Goal: Task Accomplishment & Management: Use online tool/utility

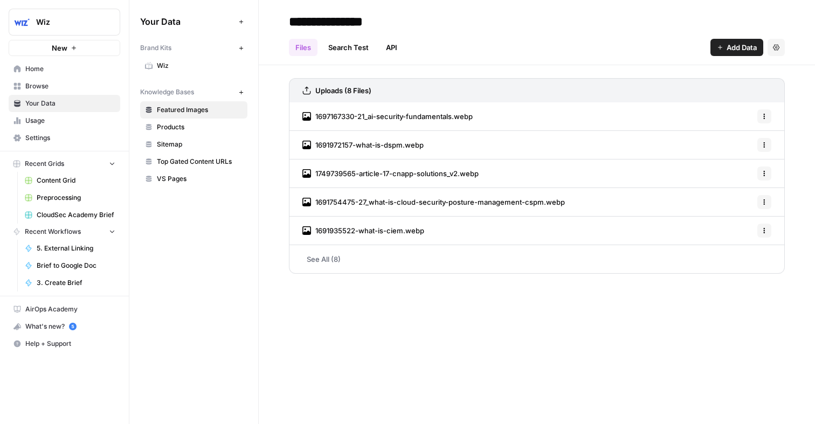
click at [55, 180] on span "Content Grid" at bounding box center [76, 181] width 79 height 10
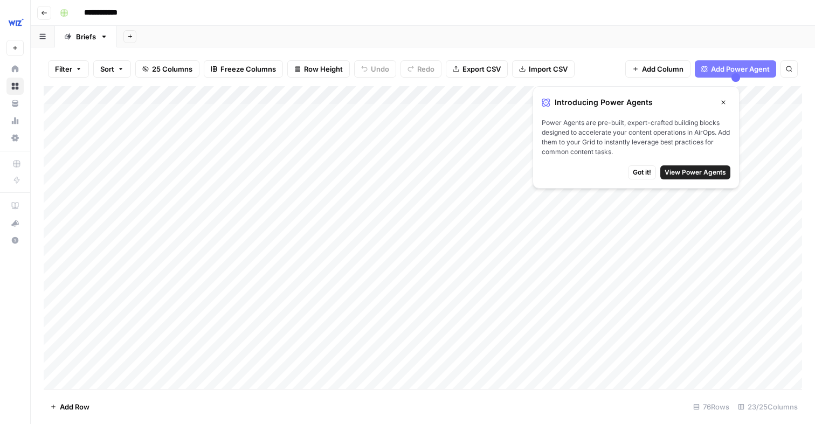
drag, startPoint x: 80, startPoint y: 115, endPoint x: 126, endPoint y: 115, distance: 45.8
click at [126, 115] on div "Add Column" at bounding box center [423, 237] width 759 height 303
click at [637, 168] on span "Got it!" at bounding box center [642, 173] width 18 height 10
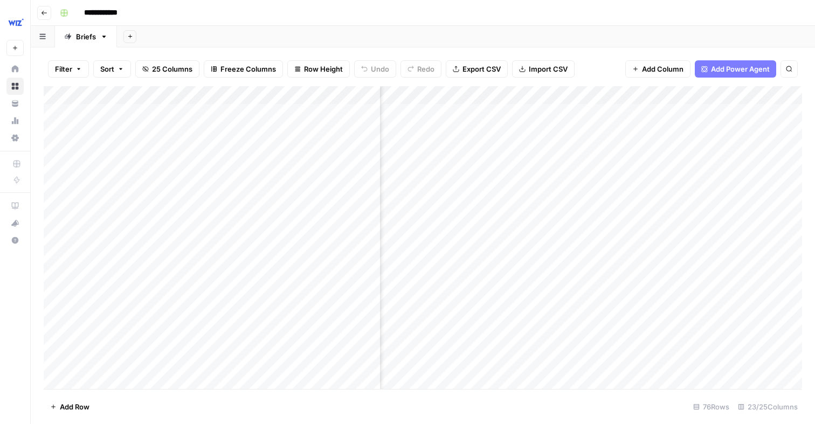
click at [590, 40] on div "Add Sheet" at bounding box center [466, 37] width 698 height 22
click at [505, 97] on div "Add Column" at bounding box center [423, 237] width 759 height 303
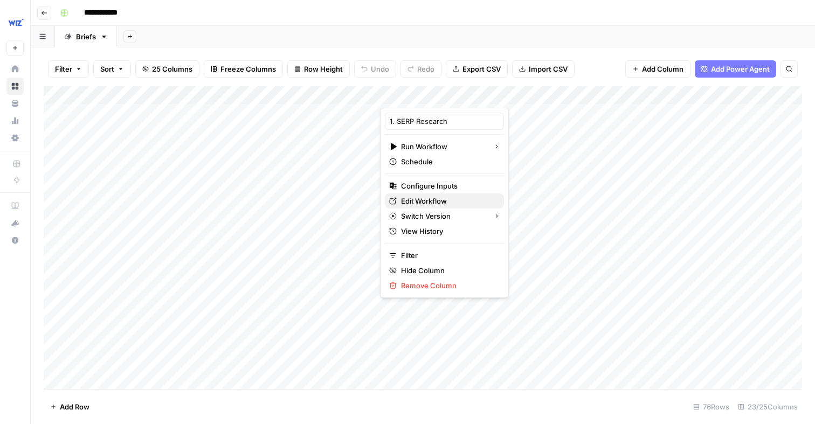
click at [440, 196] on span "Edit Workflow" at bounding box center [448, 201] width 94 height 11
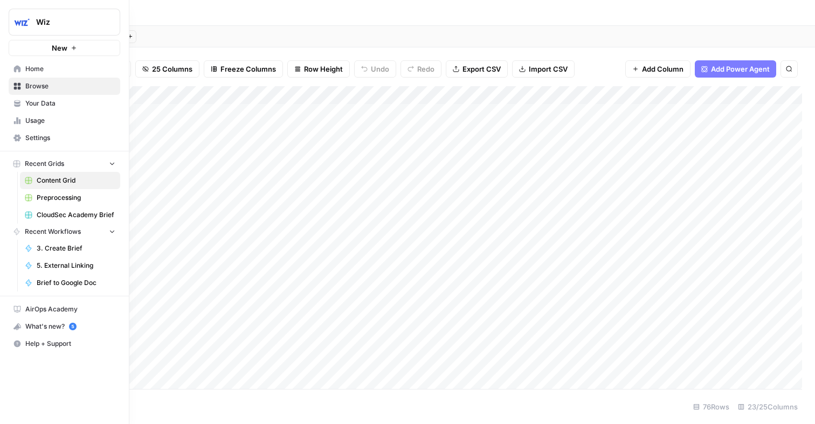
click at [29, 104] on span "Your Data" at bounding box center [70, 104] width 90 height 10
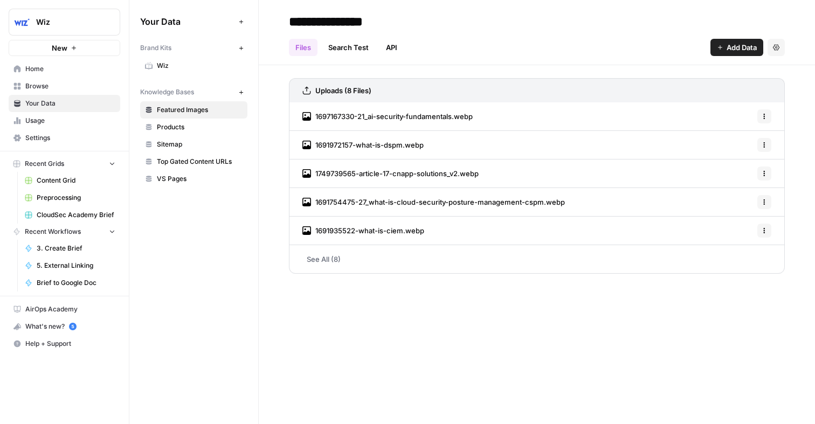
click at [176, 129] on span "Products" at bounding box center [200, 127] width 86 height 10
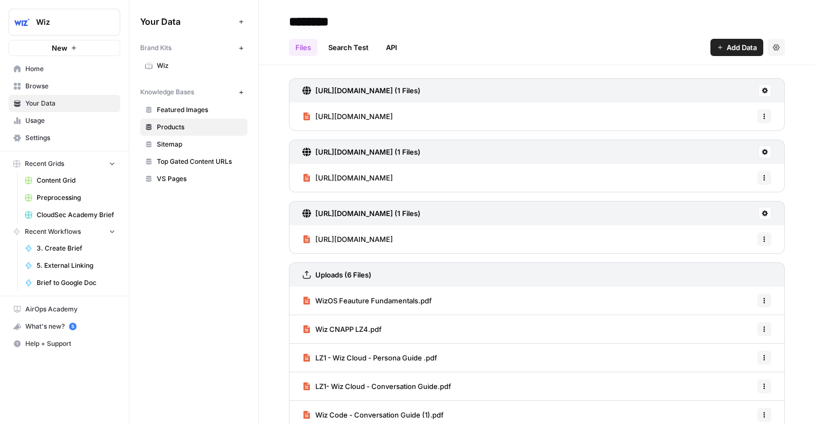
scroll to position [43, 0]
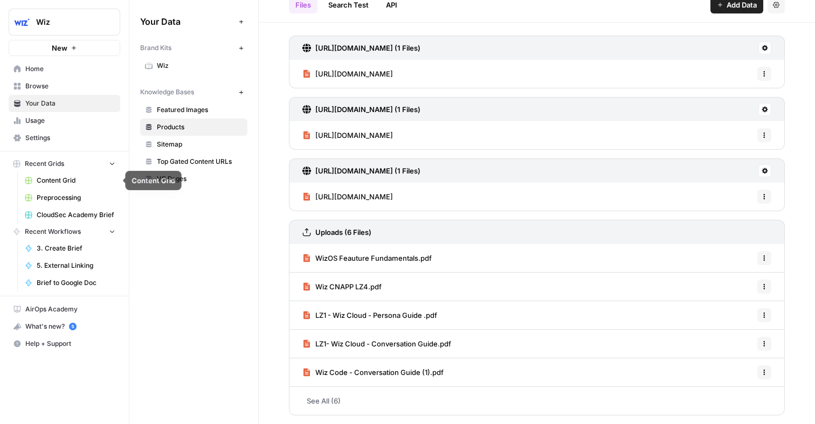
click at [73, 182] on span "Content Grid" at bounding box center [76, 181] width 79 height 10
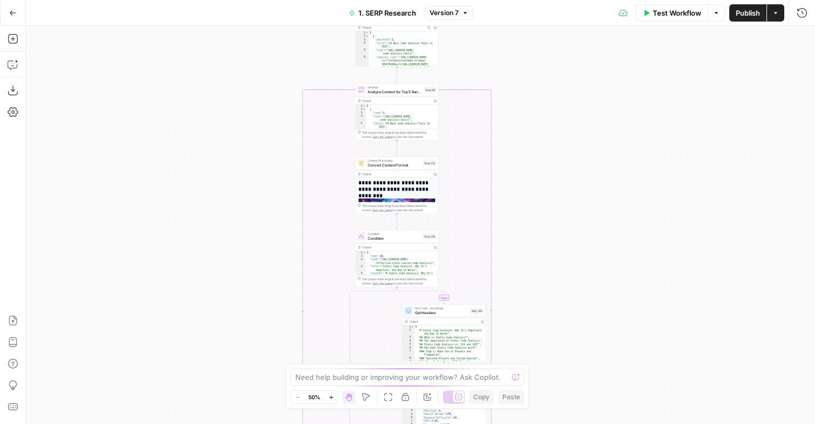
click at [14, 15] on icon "button" at bounding box center [13, 13] width 8 height 8
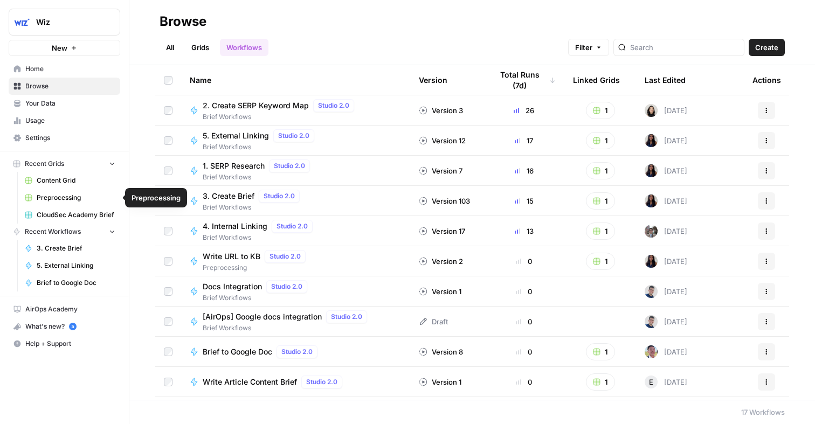
click at [67, 176] on span "Content Grid" at bounding box center [76, 181] width 79 height 10
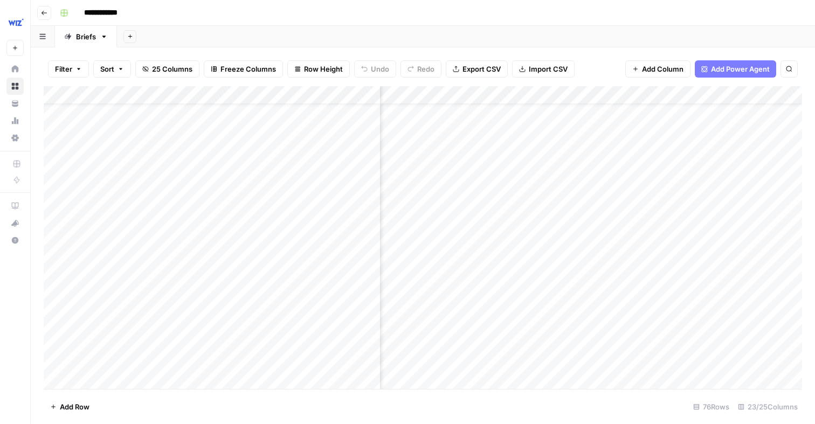
scroll to position [37, 1545]
